Goal: Task Accomplishment & Management: Manage account settings

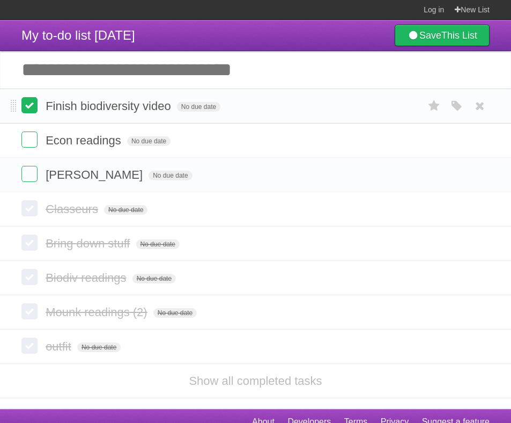
click at [31, 109] on label at bounding box center [29, 105] width 16 height 16
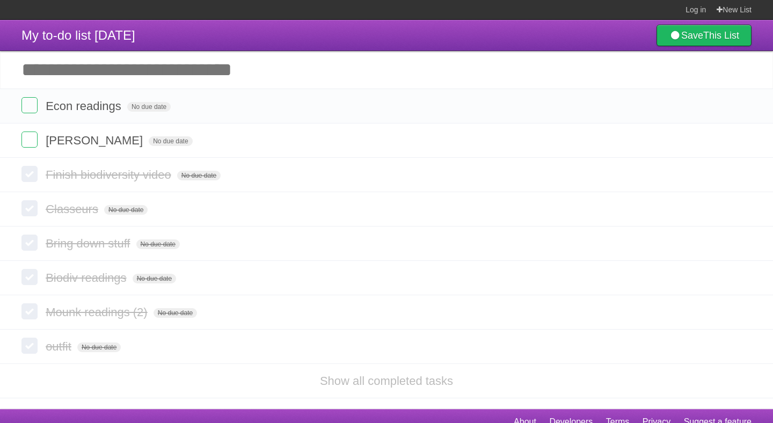
click at [109, 83] on input "Add another task" at bounding box center [386, 70] width 773 height 38
click at [133, 75] on input "Add another task" at bounding box center [386, 70] width 773 height 38
click at [511, 30] on link "Save This List" at bounding box center [703, 35] width 95 height 21
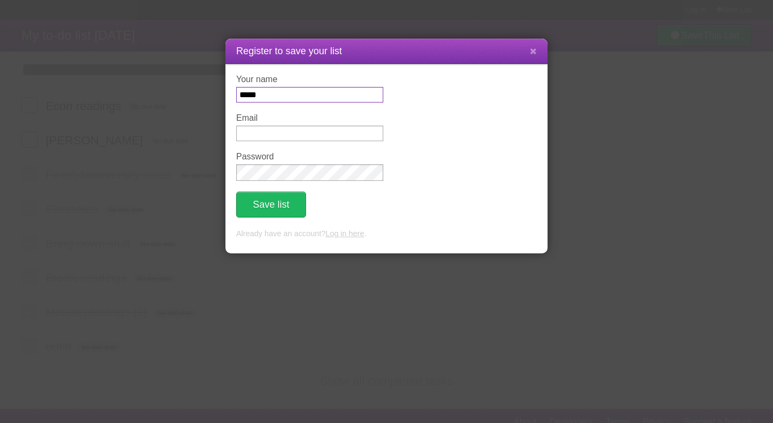
type input "*****"
click at [341, 135] on input "Email" at bounding box center [309, 134] width 147 height 16
type input "**********"
click at [236, 192] on button "Save list" at bounding box center [271, 205] width 70 height 26
click at [251, 210] on button "Save list" at bounding box center [271, 205] width 70 height 26
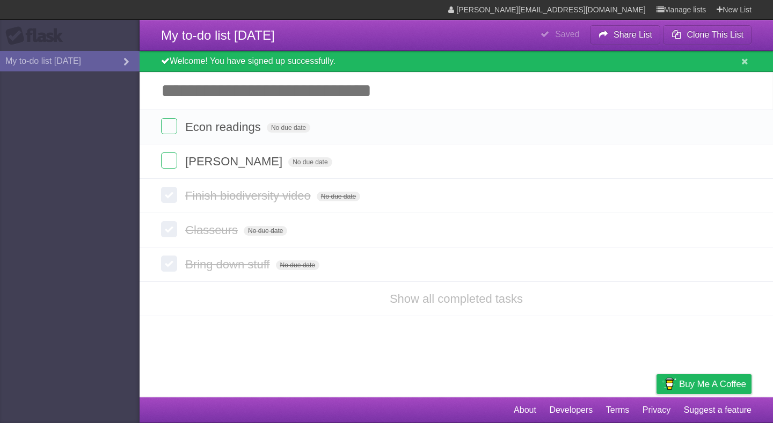
drag, startPoint x: 141, startPoint y: 81, endPoint x: 132, endPoint y: 81, distance: 8.6
click at [132, 81] on body "**********" at bounding box center [386, 211] width 773 height 423
click at [743, 63] on icon at bounding box center [744, 61] width 7 height 9
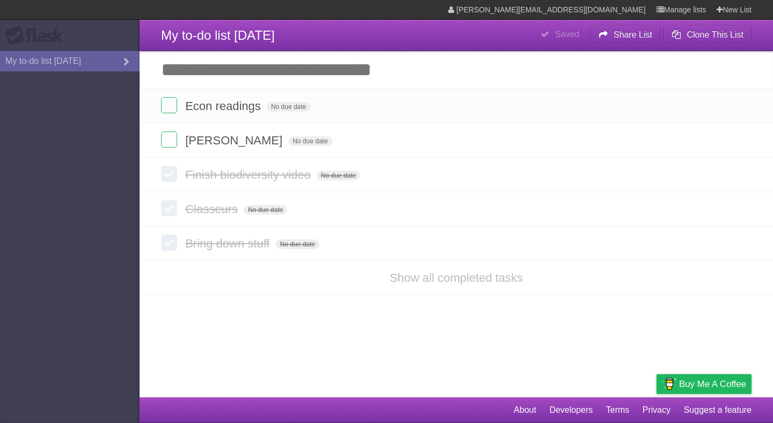
click at [238, 78] on input "Add another task" at bounding box center [456, 70] width 633 height 38
click at [431, 281] on link "Show all completed tasks" at bounding box center [456, 277] width 133 height 13
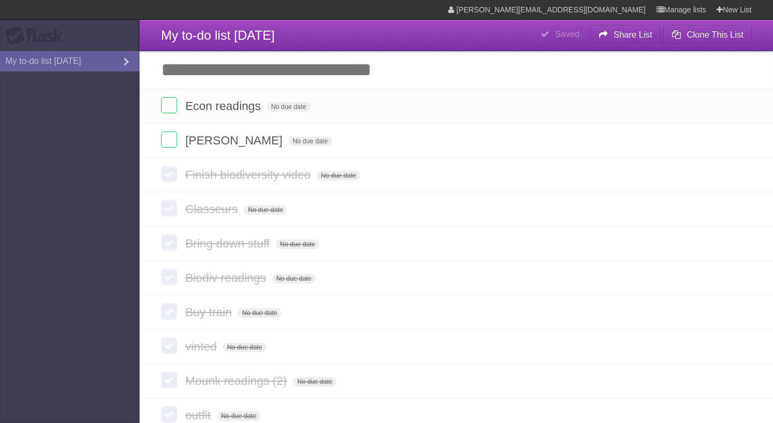
click at [430, 287] on form "Biodiv readings No due date White Red Blue Green Purple Orange" at bounding box center [456, 278] width 590 height 18
click at [49, 62] on link "My to-do list [DATE]" at bounding box center [70, 61] width 140 height 20
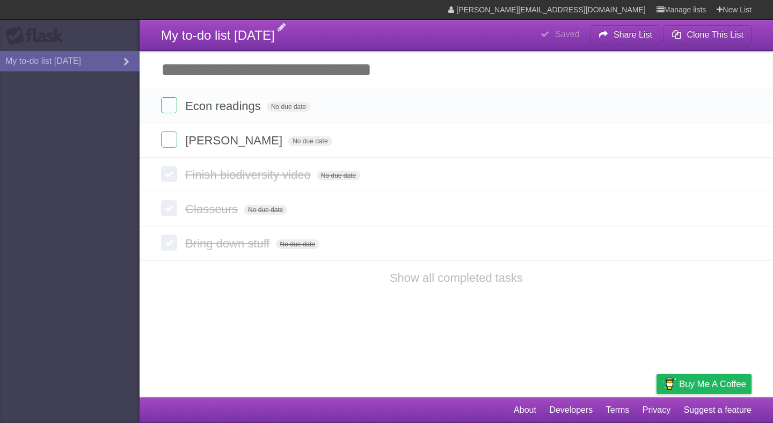
click at [224, 39] on span "My to-do list [DATE]" at bounding box center [218, 35] width 114 height 14
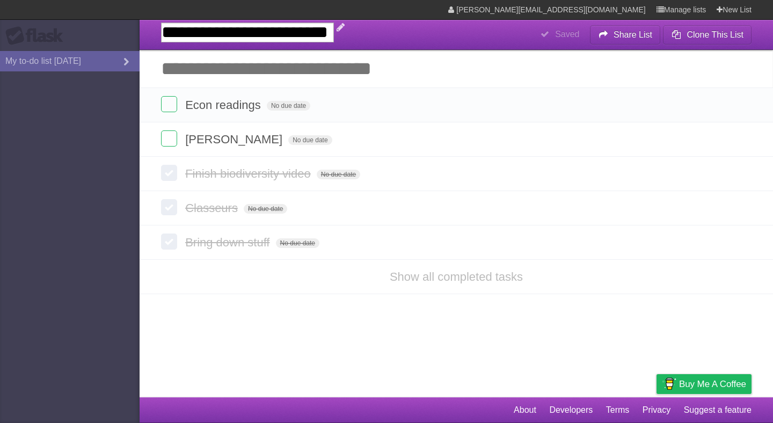
click at [224, 39] on input "**********" at bounding box center [247, 33] width 173 height 20
type input "**********"
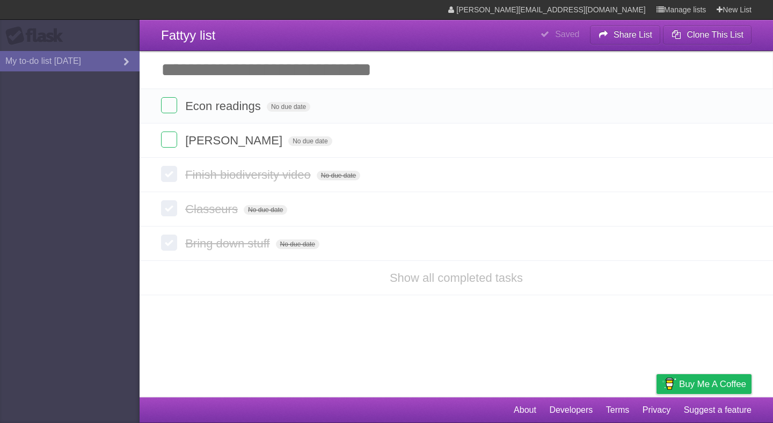
click at [216, 82] on input "Add another task" at bounding box center [456, 70] width 633 height 38
click at [416, 284] on link "Show all completed tasks" at bounding box center [456, 277] width 133 height 13
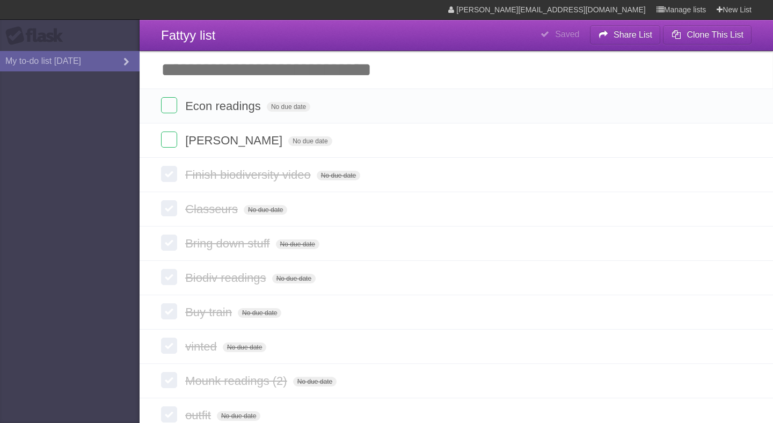
click at [233, 76] on input "Add another task" at bounding box center [456, 70] width 633 height 38
click at [185, 79] on input "Add another task" at bounding box center [456, 70] width 633 height 38
click at [92, 75] on aside "Flask My to-do list 09/01/2025" at bounding box center [70, 211] width 140 height 423
click at [102, 92] on aside "Flask My to-do list 09/01/2025" at bounding box center [70, 211] width 140 height 423
click at [125, 119] on aside "Flask My to-do list 09/01/2025" at bounding box center [70, 211] width 140 height 423
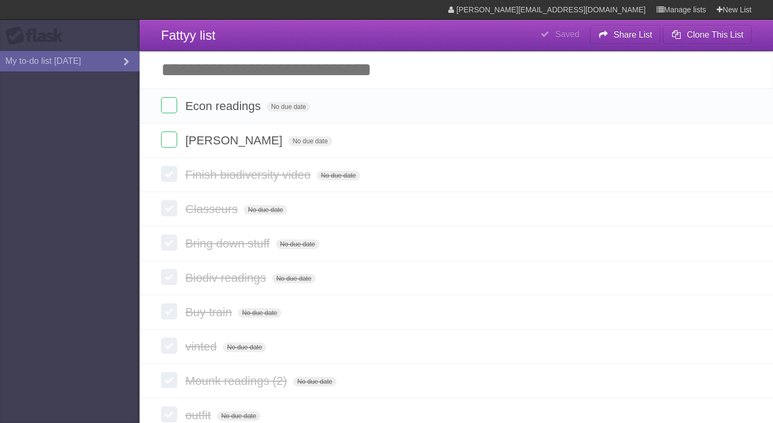
click at [10, 31] on div "Flask" at bounding box center [37, 35] width 64 height 19
click at [47, 111] on aside "Flask My to-do list 09/01/2025" at bounding box center [70, 211] width 140 height 423
click at [57, 68] on link "My to-do list [DATE]" at bounding box center [70, 61] width 140 height 20
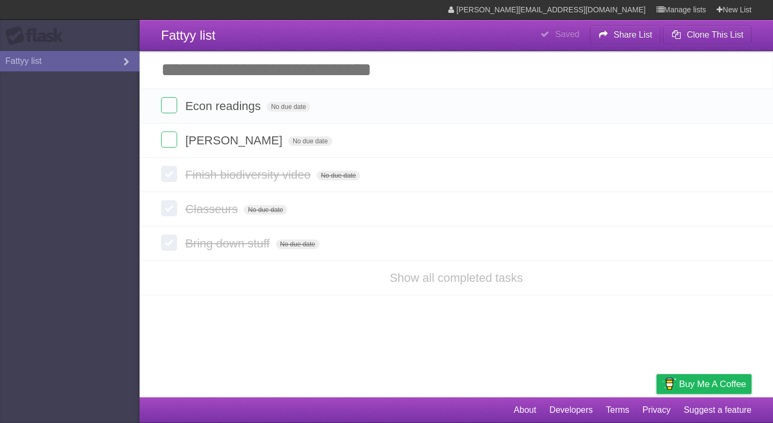
click at [253, 73] on input "Add another task" at bounding box center [456, 70] width 633 height 38
click at [575, 38] on b "Saved" at bounding box center [567, 34] width 24 height 9
click at [687, 39] on b "Clone This List" at bounding box center [714, 34] width 57 height 9
click at [218, 69] on input "Add another task" at bounding box center [456, 70] width 633 height 38
click at [197, 68] on input "Add another task" at bounding box center [456, 70] width 633 height 38
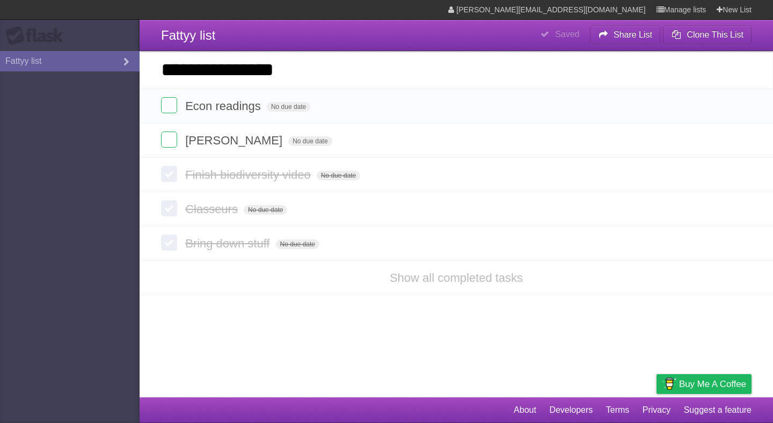
type input "**********"
click input "*********" at bounding box center [0, 0] width 0 height 0
